Goal: Obtain resource: Download file/media

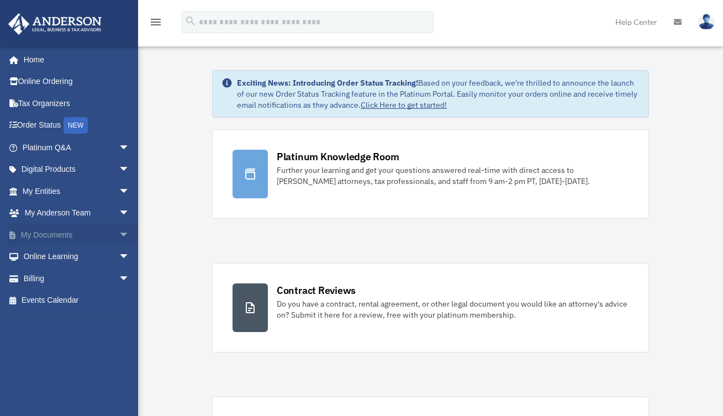
click at [58, 233] on link "My Documents arrow_drop_down" at bounding box center [77, 235] width 139 height 22
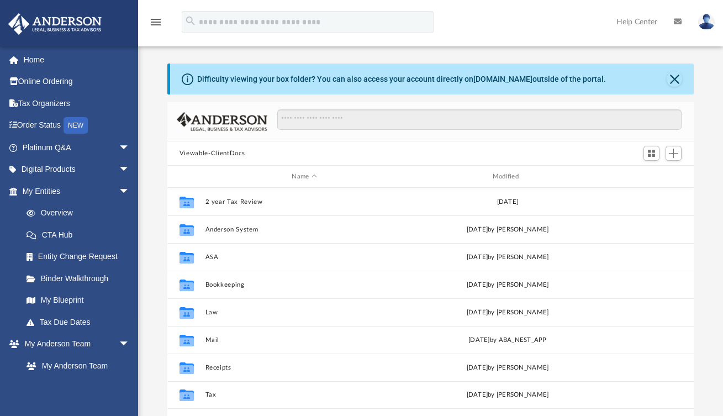
scroll to position [243, 518]
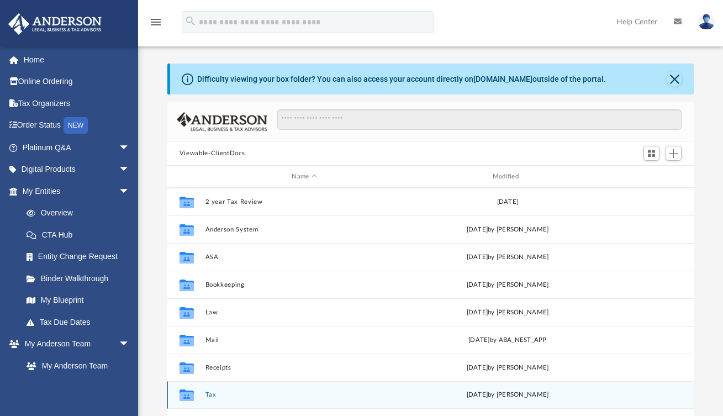
click at [207, 396] on button "Tax" at bounding box center [304, 394] width 198 height 7
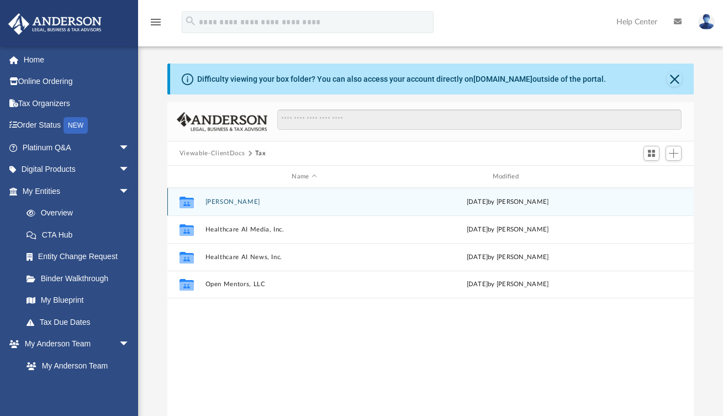
click at [236, 203] on button "[PERSON_NAME]" at bounding box center [304, 201] width 198 height 7
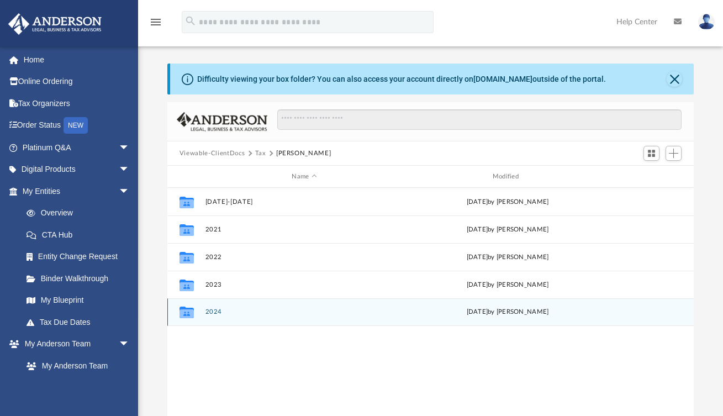
click at [217, 314] on button "2024" at bounding box center [304, 311] width 198 height 7
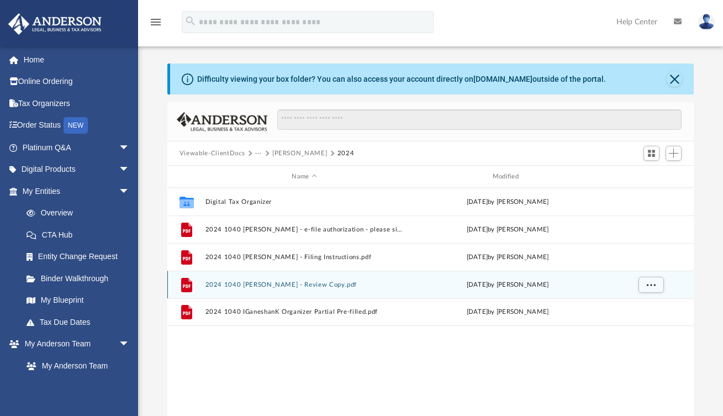
click at [232, 288] on button "2024 1040 [PERSON_NAME] - Review Copy.pdf" at bounding box center [304, 284] width 198 height 7
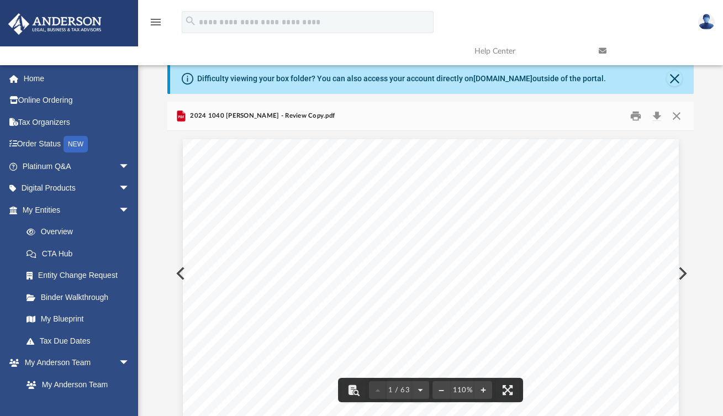
click at [686, 272] on button "Preview" at bounding box center [682, 273] width 24 height 31
click at [499, 322] on div "Mail/Presentation Sheet - to taxpayer 400105 04-01-24 F R O M T O This tax orga…" at bounding box center [431, 198] width 496 height 642
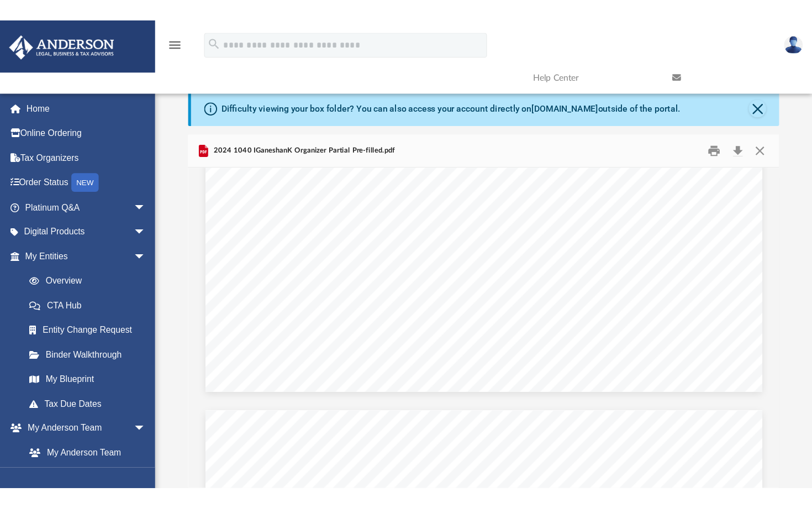
scroll to position [7699, 0]
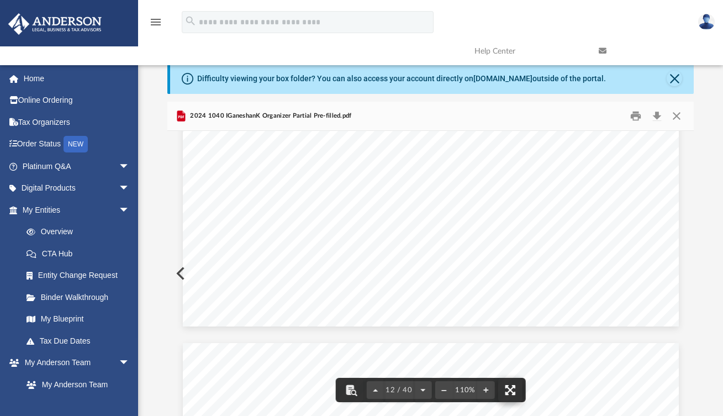
click at [507, 385] on button "File preview" at bounding box center [510, 390] width 24 height 24
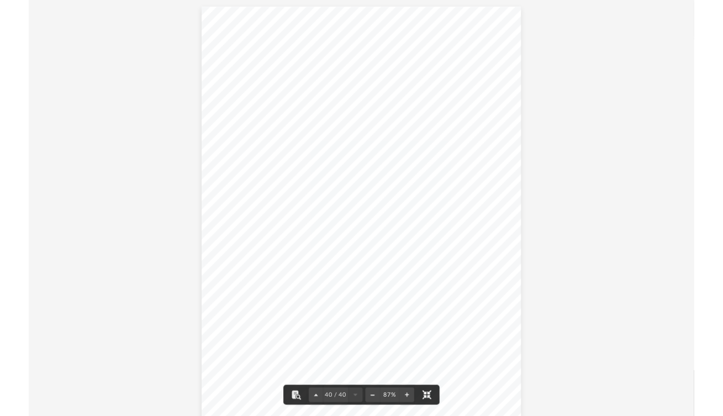
scroll to position [20338, 0]
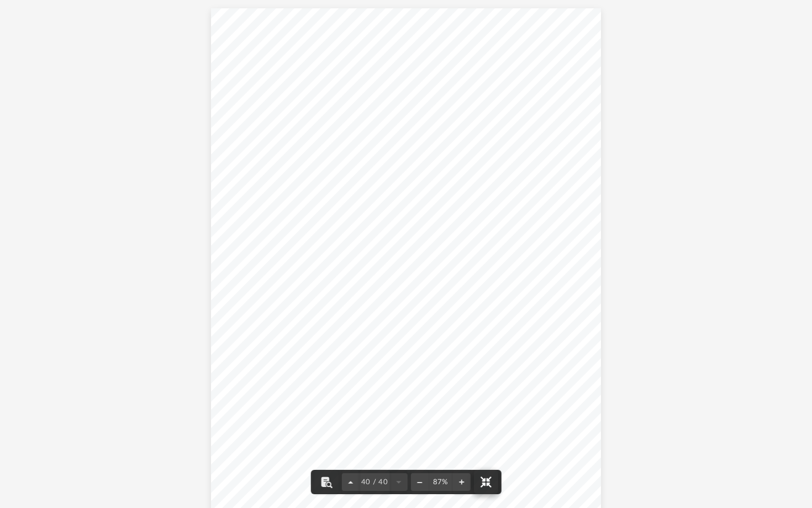
click at [482, 415] on button "File preview" at bounding box center [485, 482] width 24 height 24
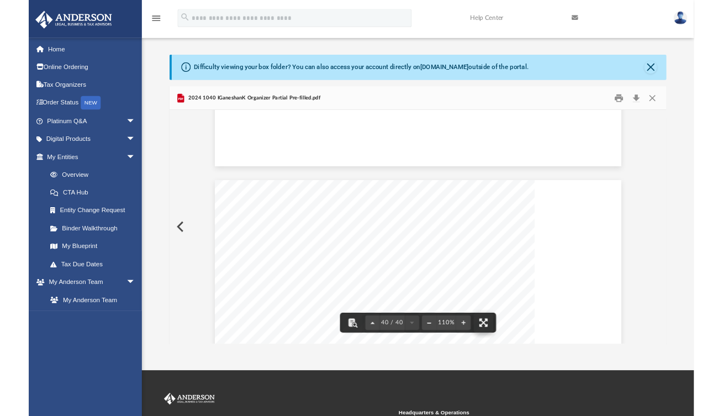
scroll to position [25683, 0]
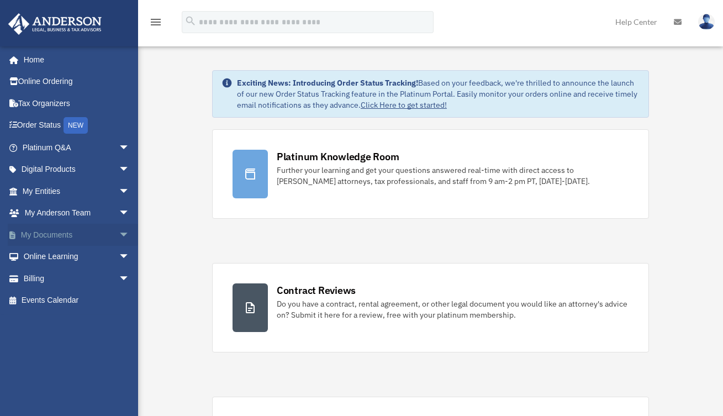
click at [64, 231] on link "My Documents arrow_drop_down" at bounding box center [77, 235] width 139 height 22
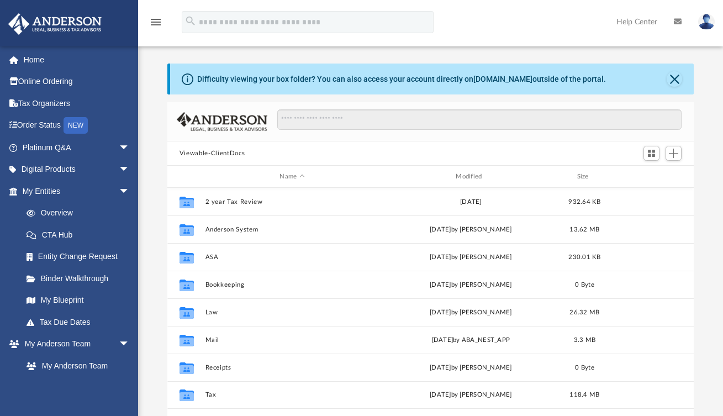
scroll to position [243, 518]
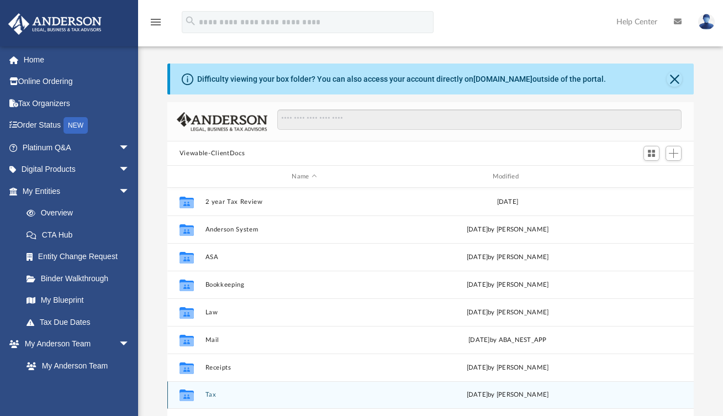
click at [215, 392] on button "Tax" at bounding box center [304, 394] width 198 height 7
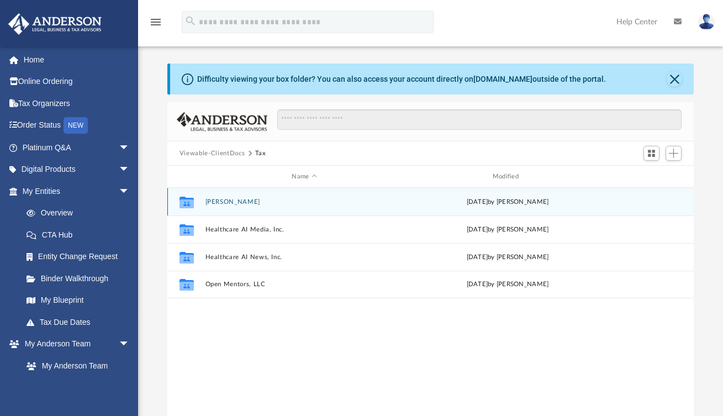
click at [247, 206] on div "Collaborated Folder Ganeshan, Kausheegan Tue Sep 23 2025 by Jasmine Splunge" at bounding box center [430, 202] width 526 height 28
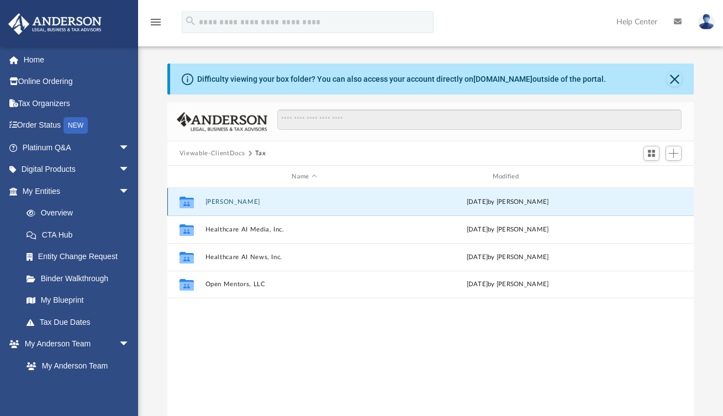
click at [245, 203] on button "Ganeshan, Kausheegan" at bounding box center [304, 201] width 198 height 7
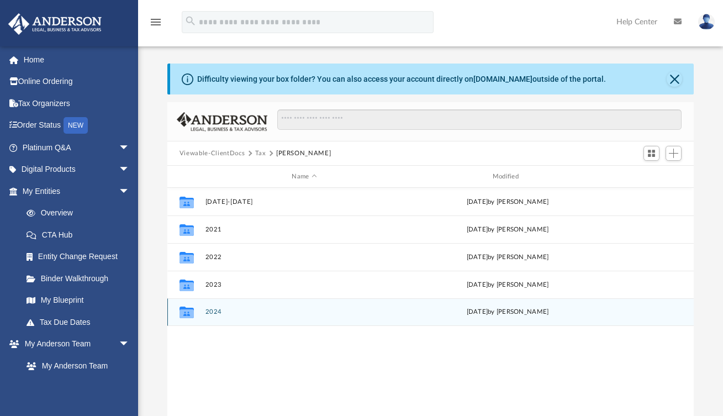
click at [213, 312] on button "2024" at bounding box center [304, 311] width 198 height 7
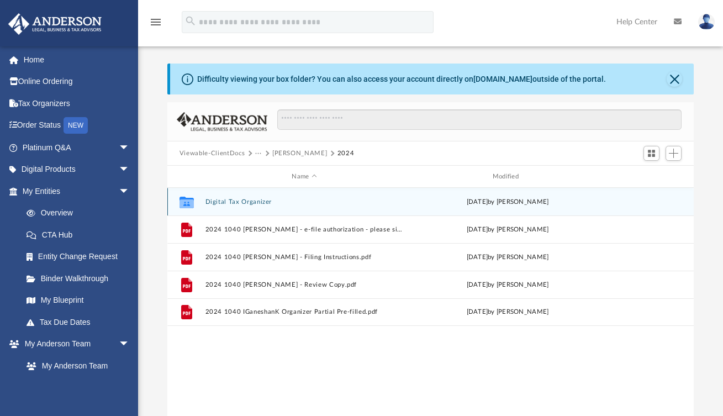
click at [245, 201] on button "Digital Tax Organizer" at bounding box center [304, 201] width 198 height 7
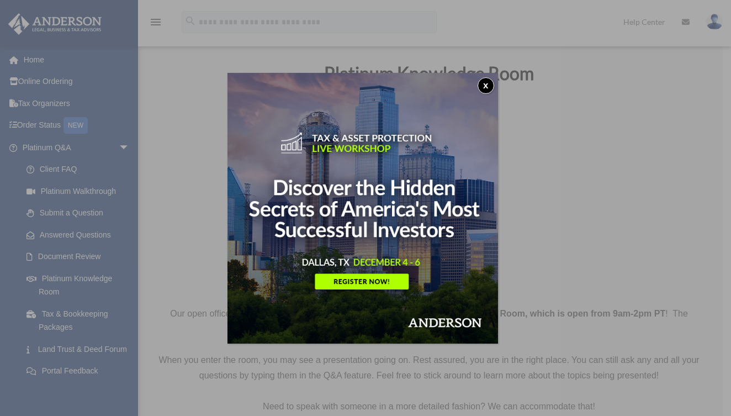
click at [108, 150] on div "x" at bounding box center [365, 208] width 731 height 416
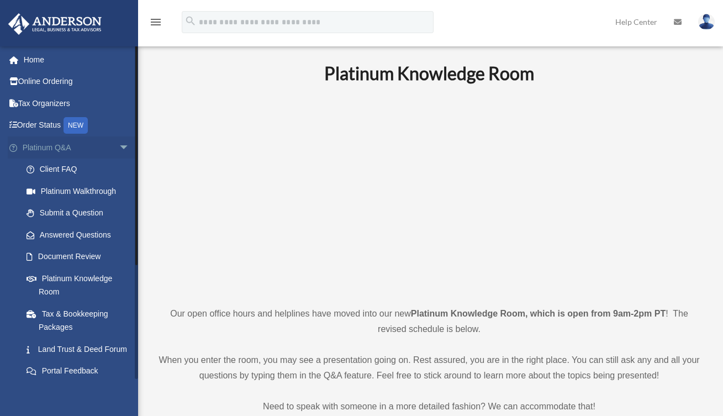
click at [119, 149] on span "arrow_drop_down" at bounding box center [130, 147] width 22 height 23
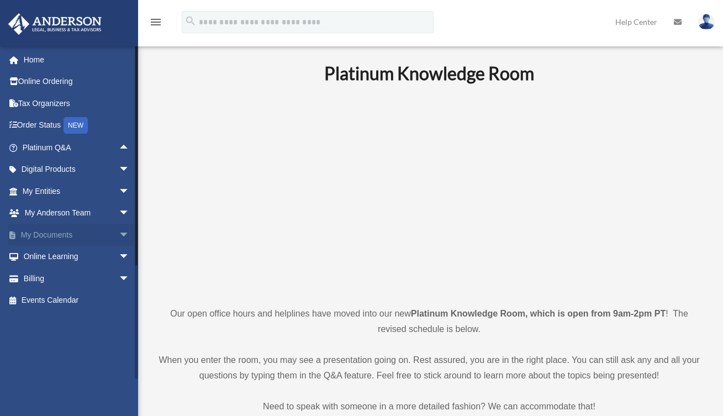
click at [119, 233] on span "arrow_drop_down" at bounding box center [130, 235] width 22 height 23
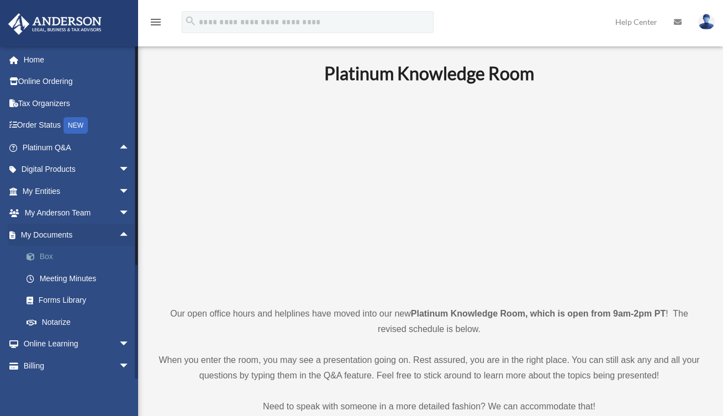
click at [52, 260] on link "Box" at bounding box center [80, 257] width 131 height 22
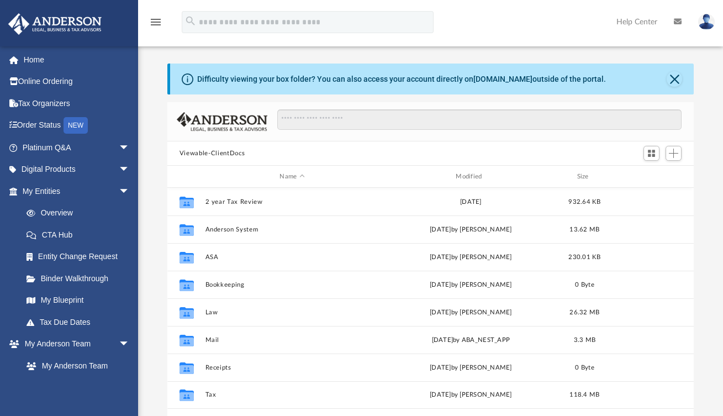
scroll to position [243, 518]
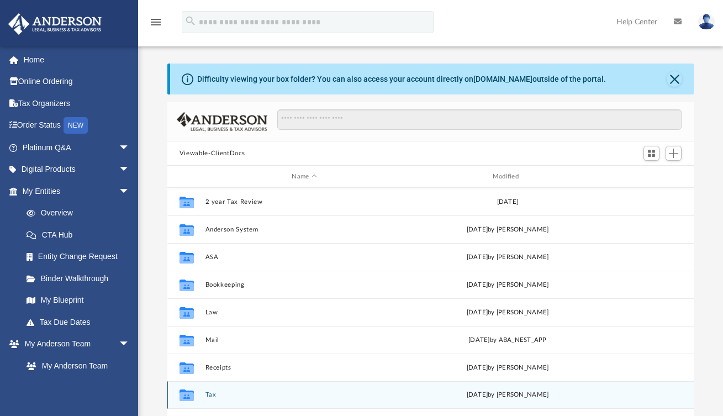
click at [211, 392] on button "Tax" at bounding box center [304, 394] width 198 height 7
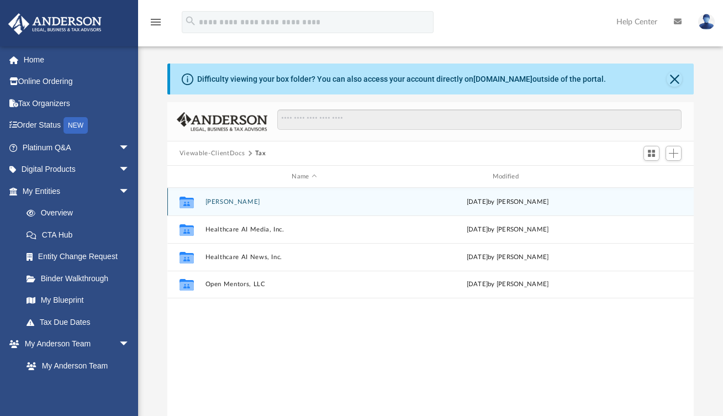
click at [215, 205] on button "[PERSON_NAME]" at bounding box center [304, 201] width 198 height 7
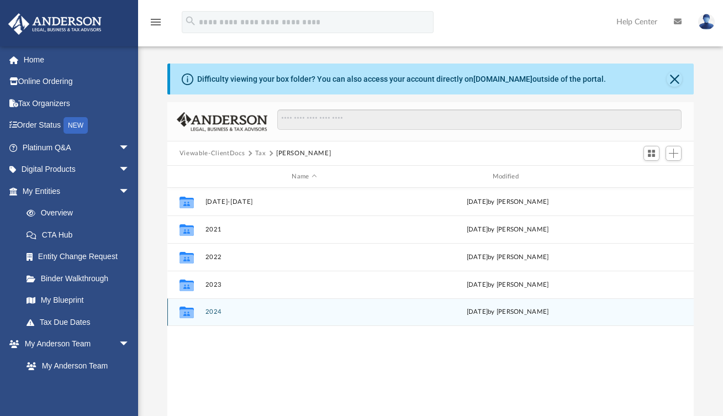
click at [208, 313] on button "2024" at bounding box center [304, 311] width 198 height 7
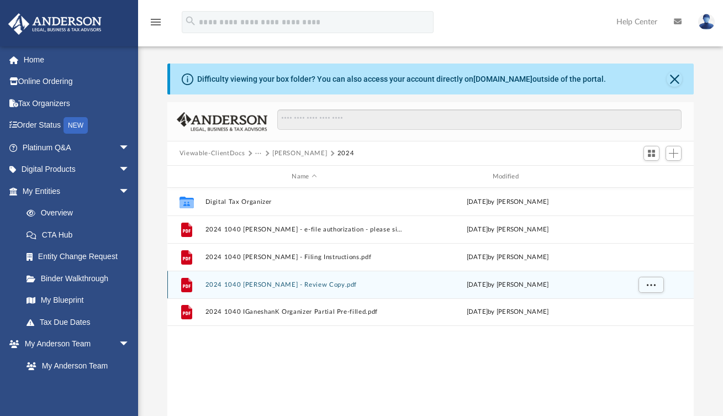
click at [229, 284] on button "2024 1040 [PERSON_NAME] - Review Copy.pdf" at bounding box center [304, 284] width 198 height 7
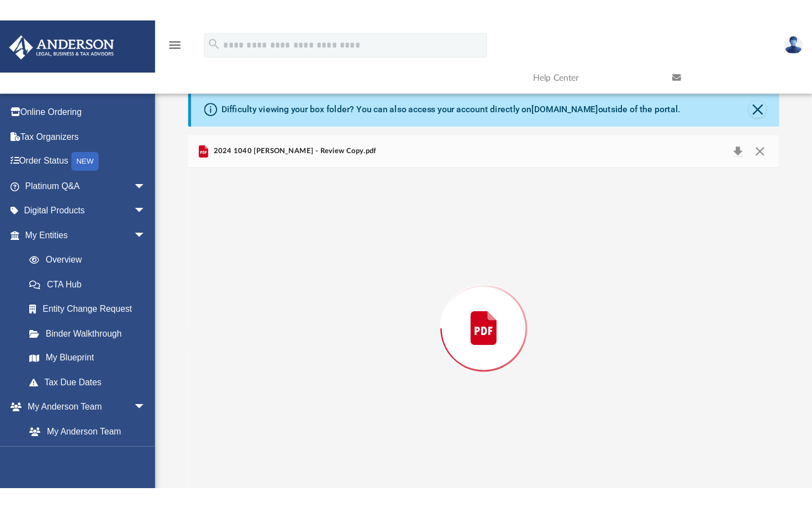
scroll to position [1, 0]
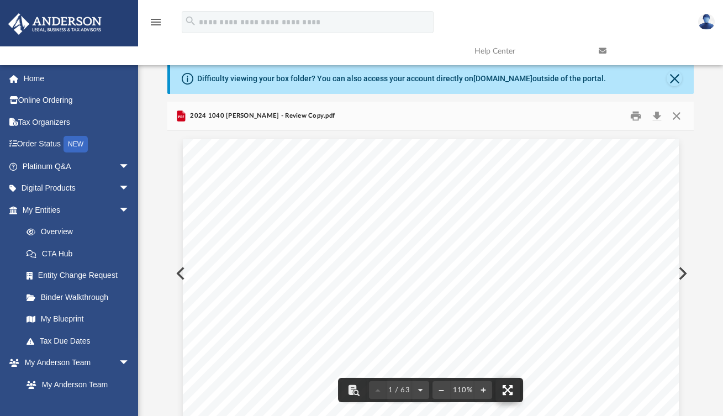
click at [510, 390] on button "File preview" at bounding box center [508, 390] width 24 height 24
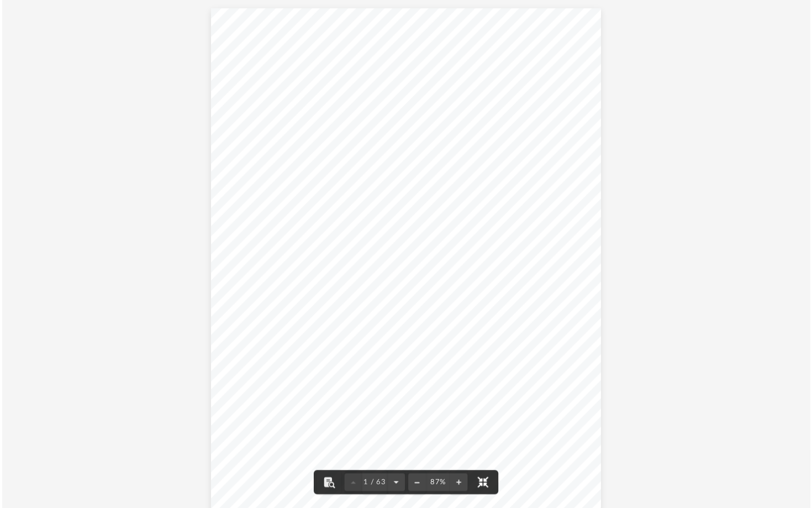
scroll to position [243, 598]
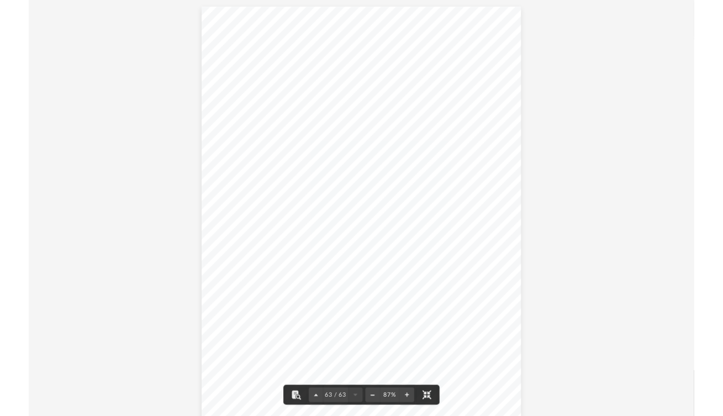
scroll to position [31299, 0]
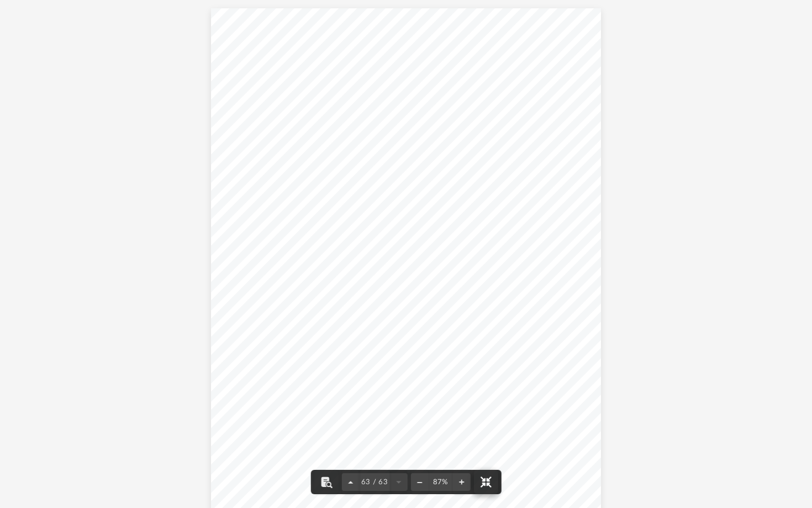
click at [496, 415] on button "File preview" at bounding box center [485, 482] width 24 height 24
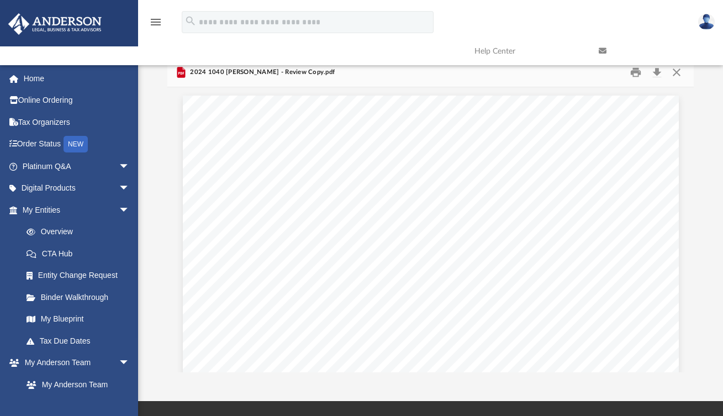
scroll to position [0, 0]
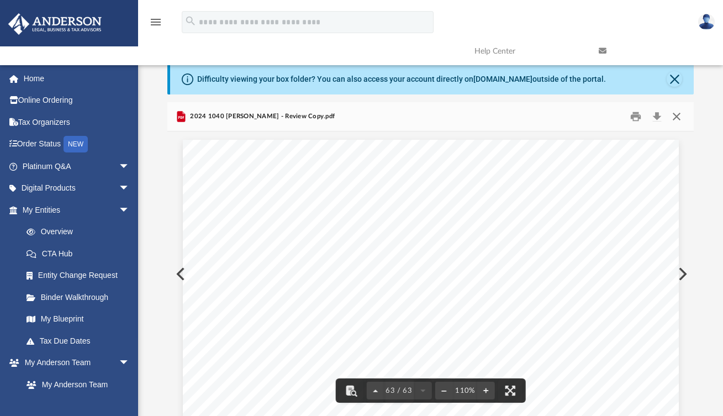
click at [679, 117] on button "Close" at bounding box center [677, 116] width 20 height 17
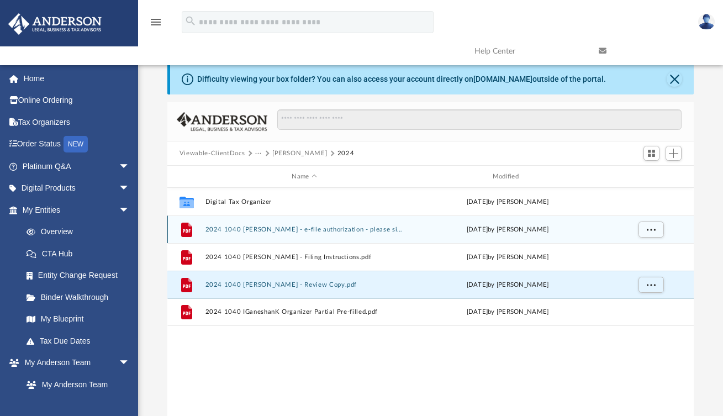
click at [282, 230] on button "2024 1040 [PERSON_NAME] - e-file authorization - please sign.pdf" at bounding box center [304, 229] width 198 height 7
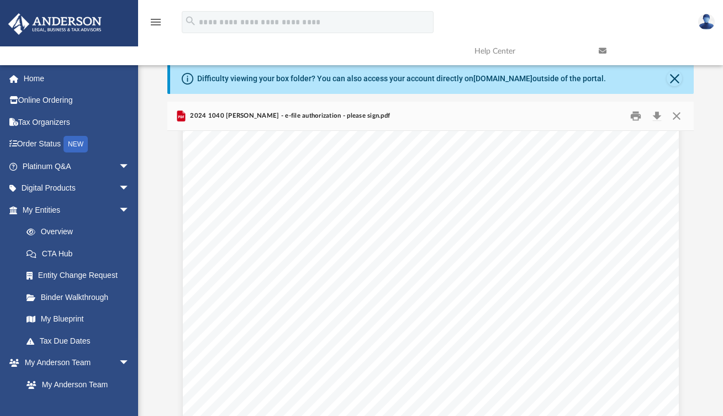
scroll to position [264, 0]
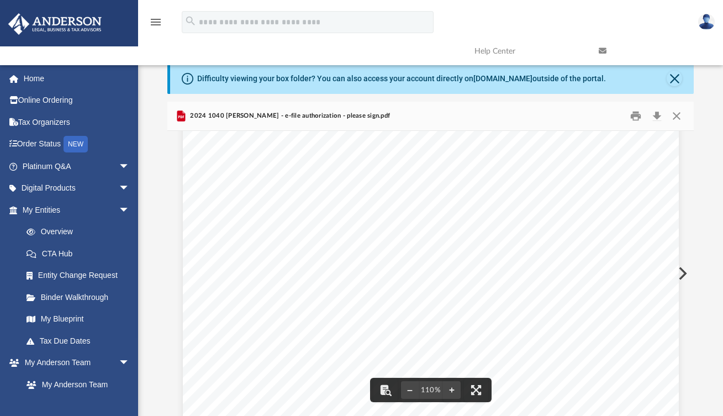
click at [252, 249] on div "(Rev. [DATE]) 419995 [DATE] Social security number Spouse's social security num…" at bounding box center [431, 196] width 496 height 642
click at [261, 252] on div "(Rev. [DATE]) 419995 [DATE] Social security number Spouse's social security num…" at bounding box center [431, 196] width 496 height 642
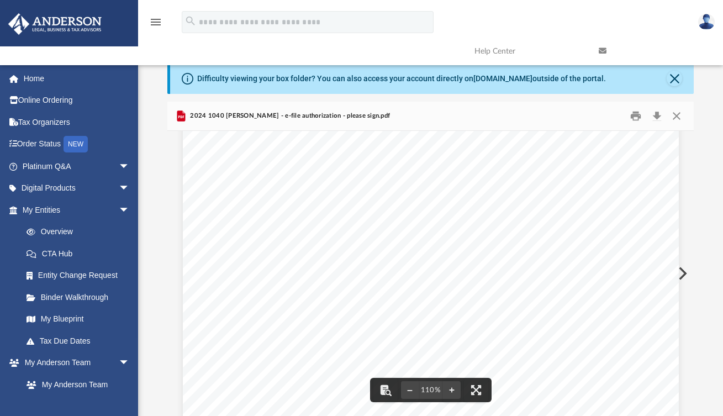
click at [261, 252] on div "(Rev. [DATE]) 419995 [DATE] Social security number Spouse's social security num…" at bounding box center [431, 196] width 496 height 642
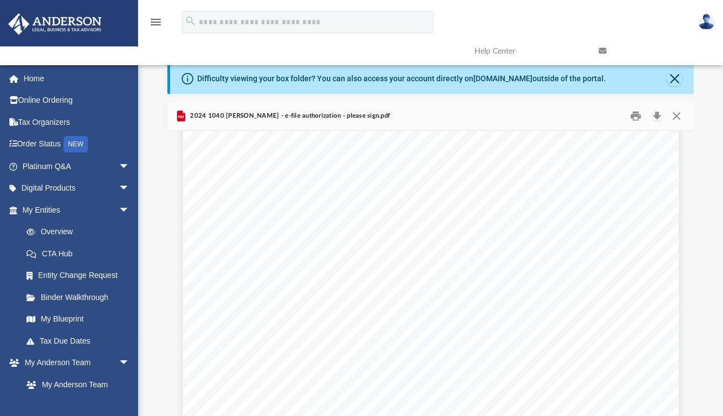
scroll to position [27, 0]
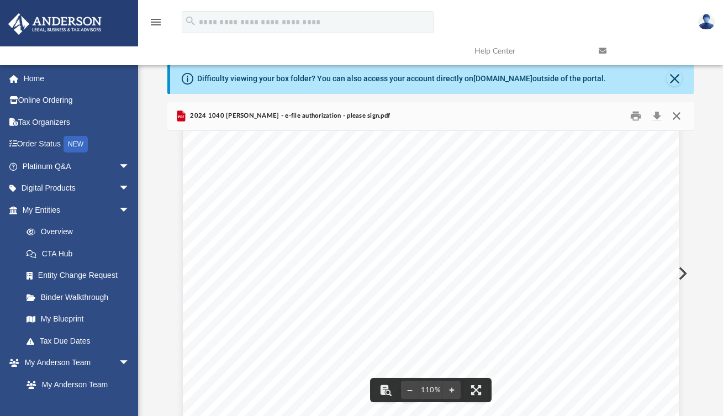
click at [673, 120] on button "Close" at bounding box center [677, 116] width 20 height 17
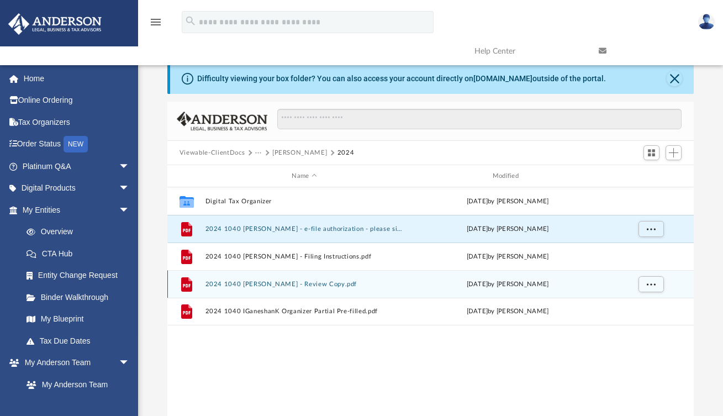
click at [268, 286] on button "2024 1040 [PERSON_NAME] - Review Copy.pdf" at bounding box center [304, 284] width 198 height 7
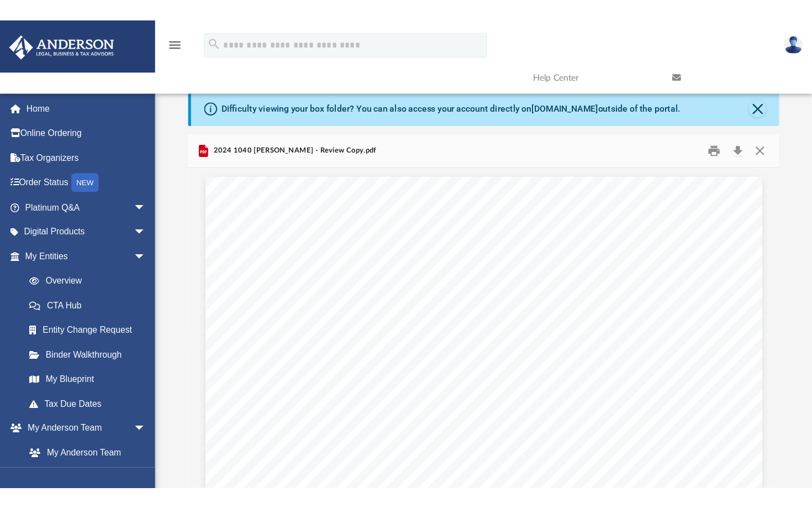
scroll to position [39891, 0]
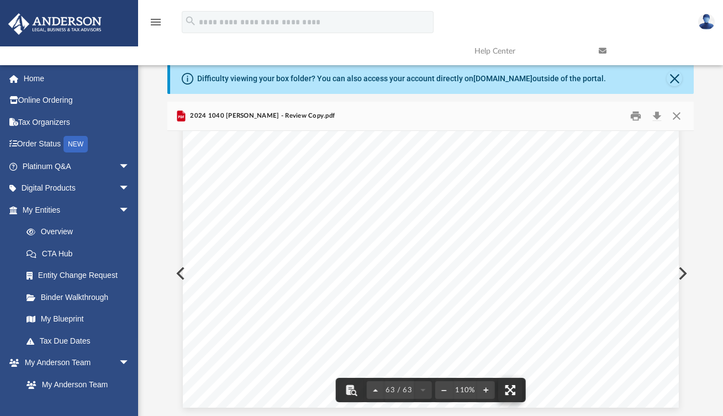
click at [513, 390] on button "File preview" at bounding box center [510, 390] width 24 height 24
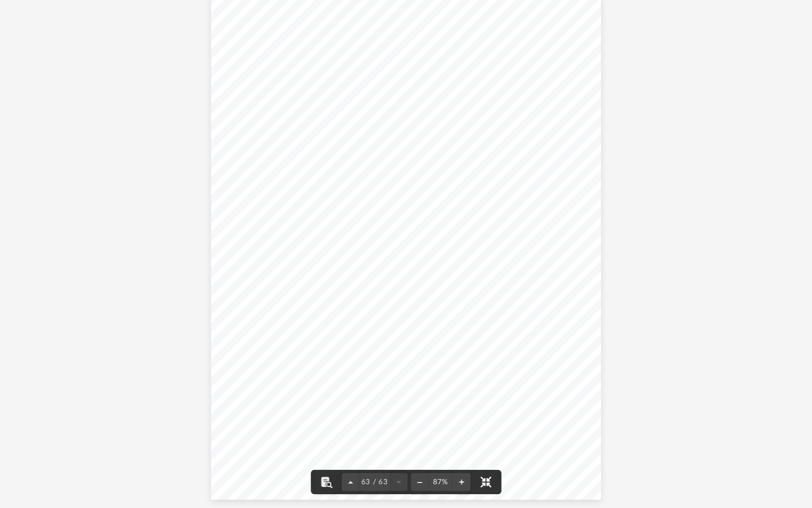
scroll to position [31299, 0]
click at [356, 415] on button "File preview" at bounding box center [351, 482] width 18 height 24
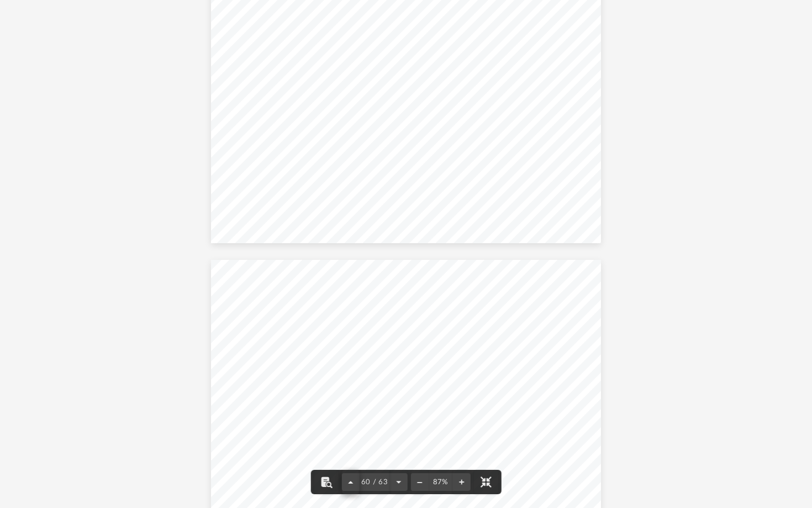
click at [356, 415] on button "File preview" at bounding box center [351, 482] width 18 height 24
click at [398, 415] on button "File preview" at bounding box center [398, 482] width 18 height 24
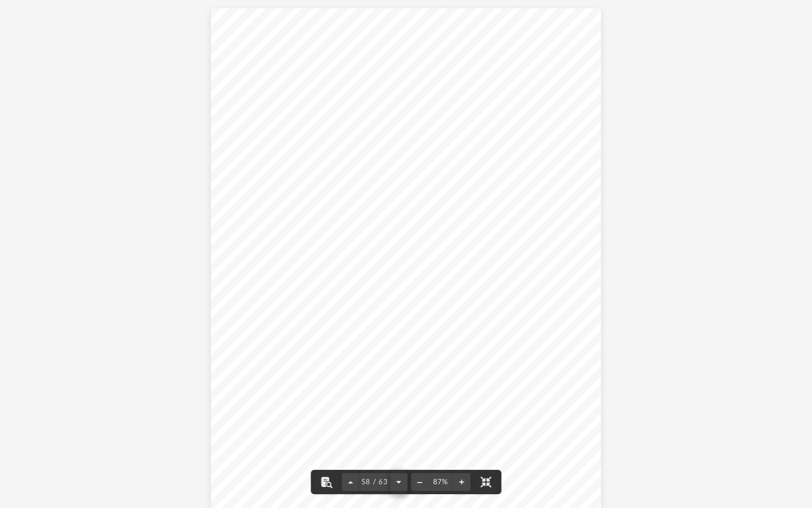
click at [398, 415] on button "File preview" at bounding box center [398, 482] width 18 height 24
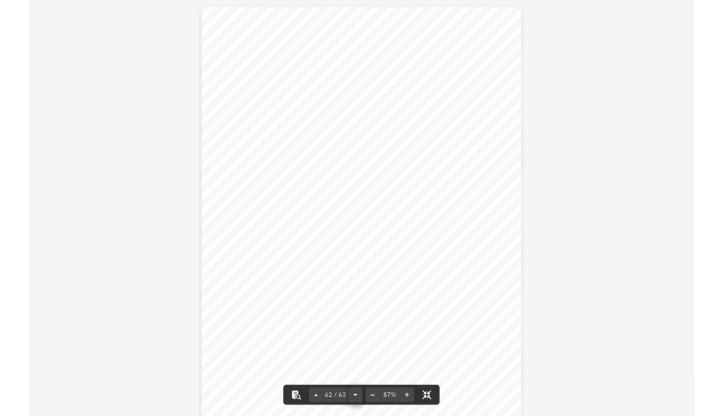
scroll to position [31299, 0]
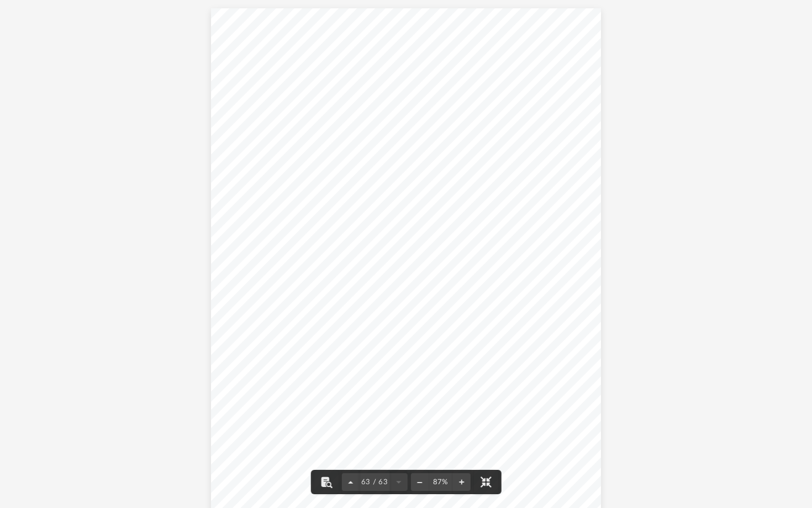
click at [398, 415] on div "63 / 63" at bounding box center [375, 482] width 66 height 18
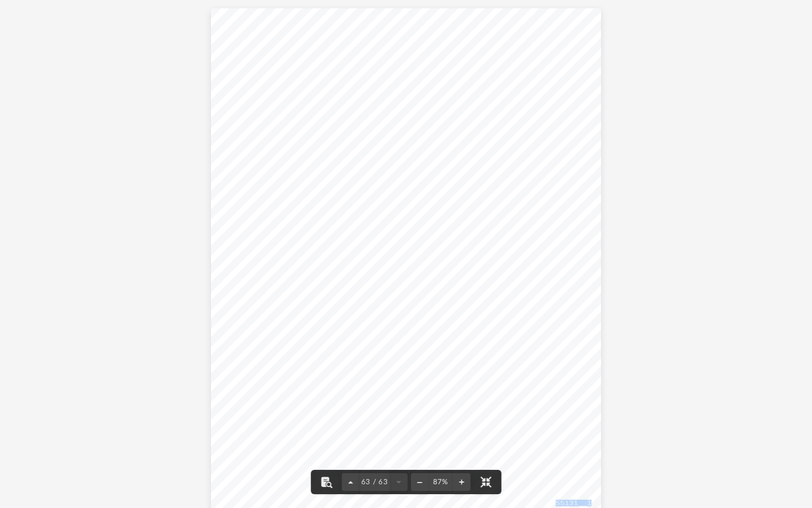
click at [398, 415] on div "63 / 63" at bounding box center [375, 482] width 66 height 18
click at [483, 415] on button "File preview" at bounding box center [485, 482] width 24 height 24
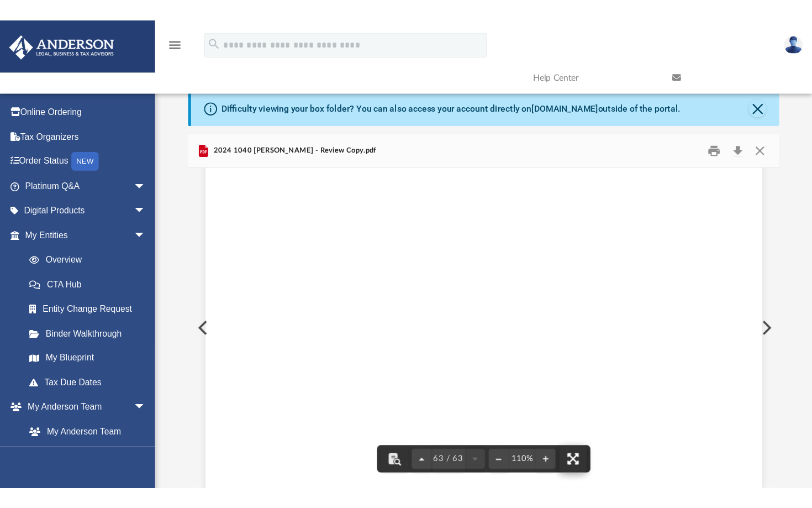
scroll to position [39517, 0]
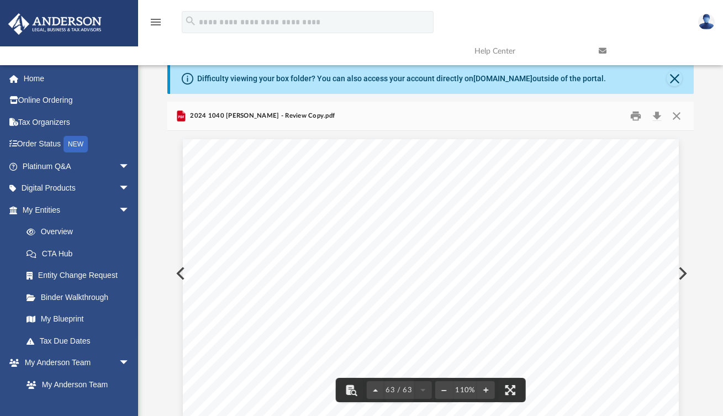
click at [318, 196] on span "}}}}}}}}}}}}}}}}}}}}}}}}}}}}}}}}}}}}}}}}}}}}}}}}}}}}}}}}}}}}}}}}}}}}}}}}}}}}}}" at bounding box center [429, 200] width 444 height 8
click at [510, 389] on button "File preview" at bounding box center [510, 390] width 24 height 24
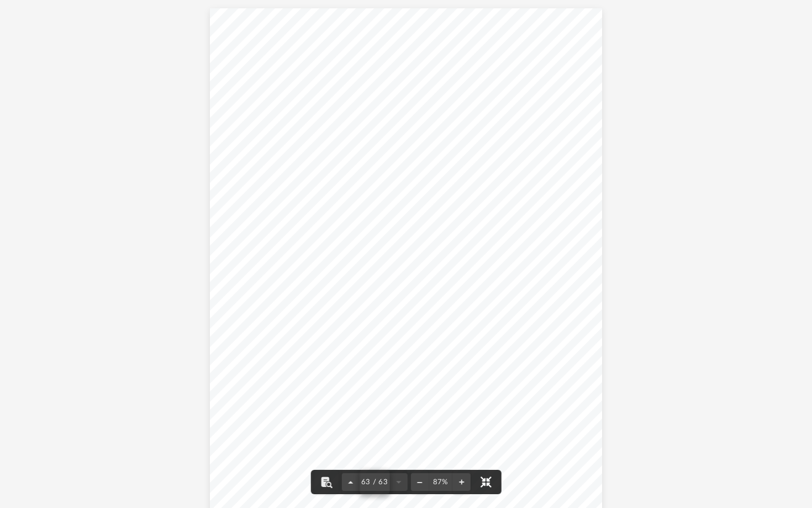
scroll to position [31299, 0]
click at [392, 415] on div "63 / 63" at bounding box center [375, 482] width 66 height 18
click at [396, 415] on div "63 / 63" at bounding box center [375, 482] width 66 height 18
click at [365, 415] on span "63 / 63" at bounding box center [375, 481] width 30 height 7
type input "*"
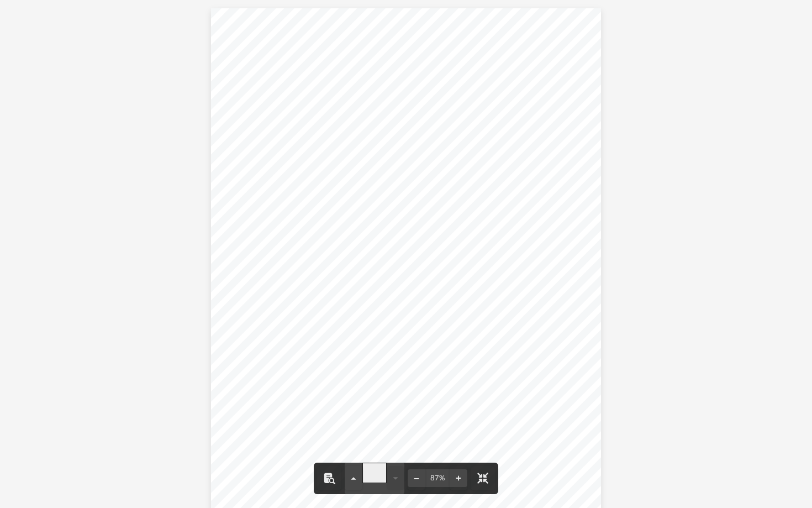
scroll to position [0, 0]
click at [399, 415] on button "File preview" at bounding box center [396, 482] width 18 height 24
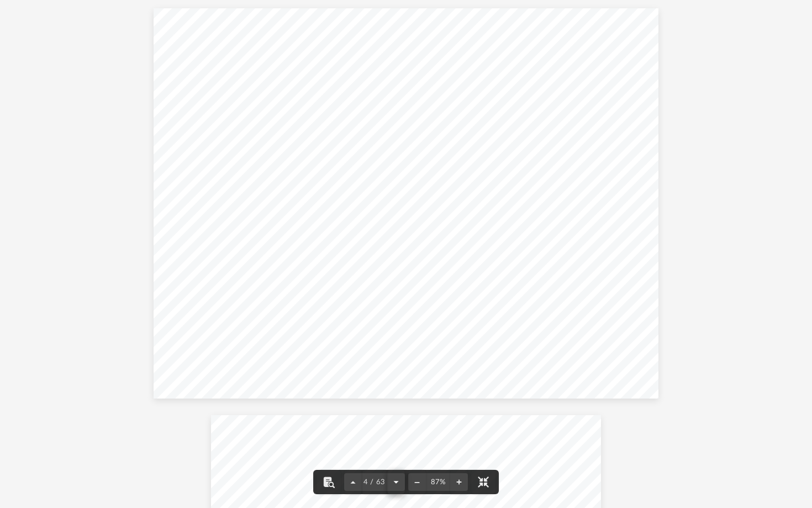
click at [399, 415] on button "File preview" at bounding box center [396, 482] width 18 height 24
click at [356, 415] on button "File preview" at bounding box center [353, 482] width 18 height 24
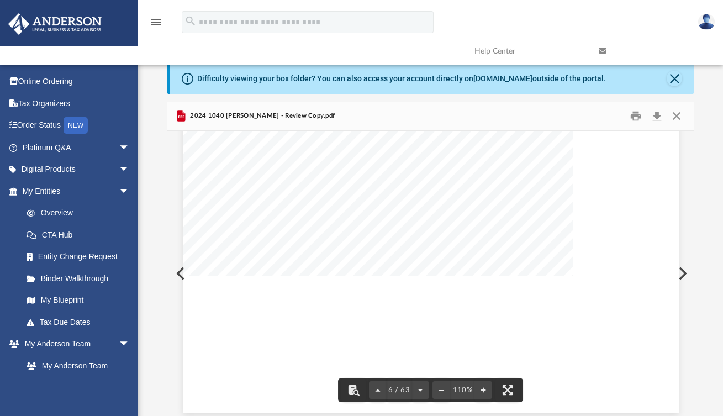
scroll to position [3147, 0]
